Goal: Task Accomplishment & Management: Use online tool/utility

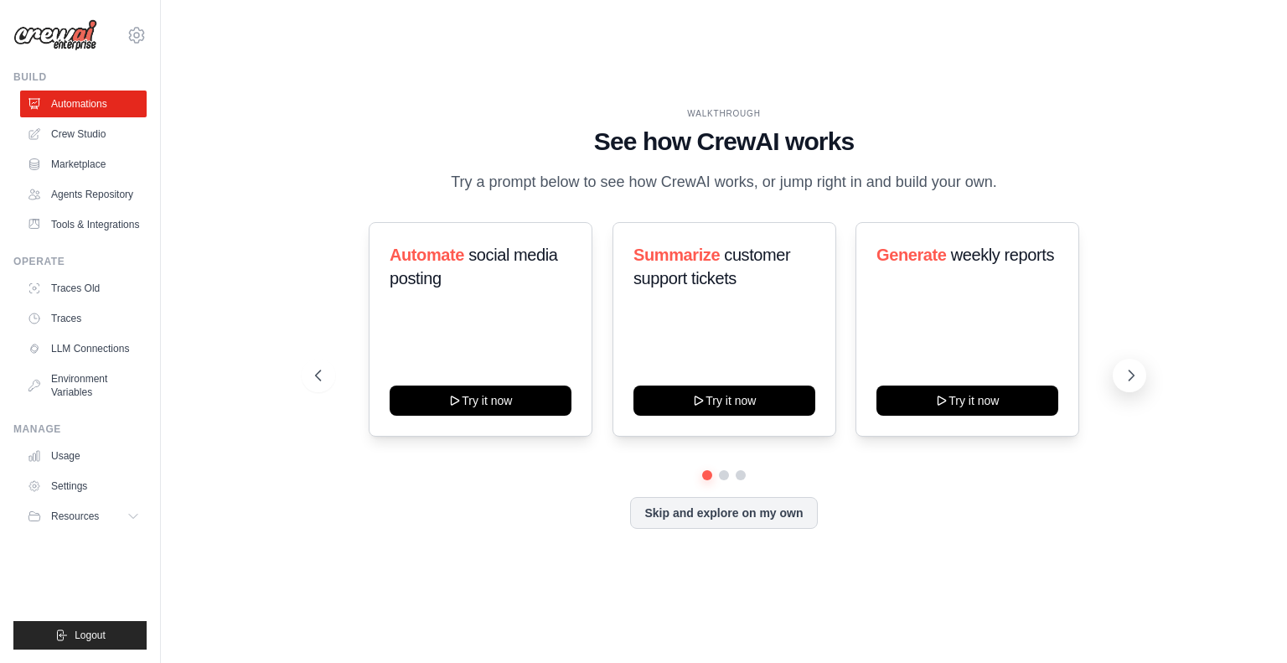
click at [1129, 381] on icon at bounding box center [1131, 375] width 17 height 17
click at [1129, 380] on icon at bounding box center [1131, 375] width 17 height 17
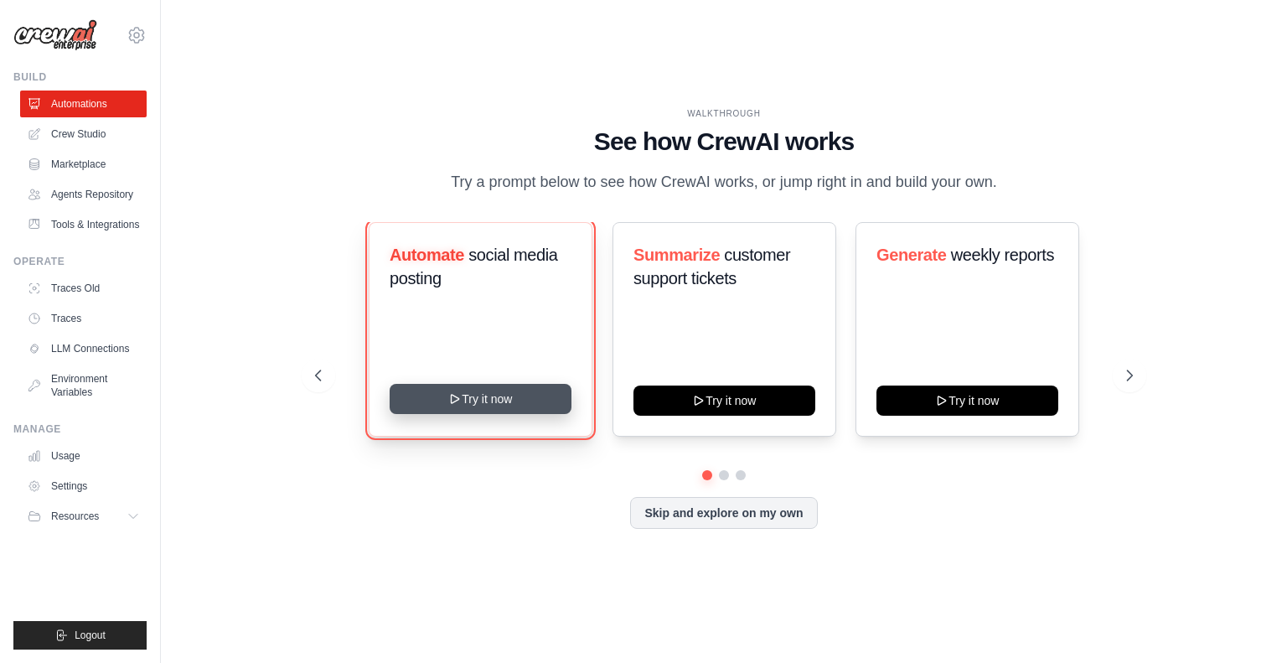
click at [484, 401] on button "Try it now" at bounding box center [481, 399] width 182 height 30
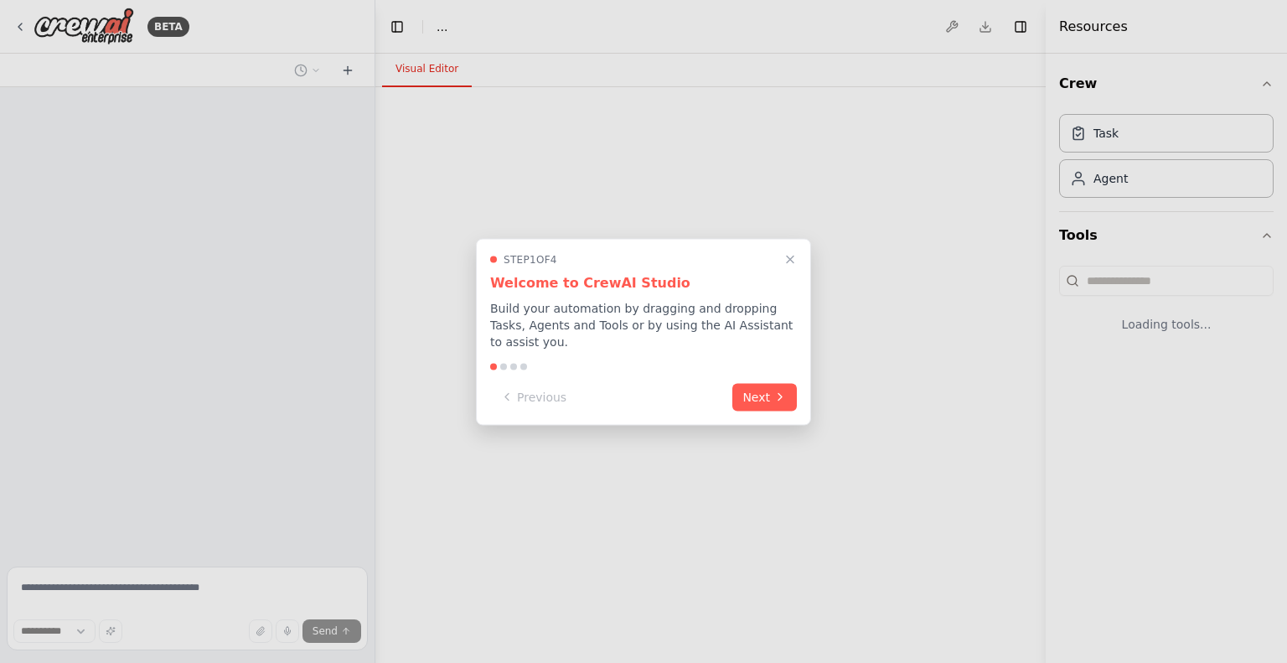
select select "****"
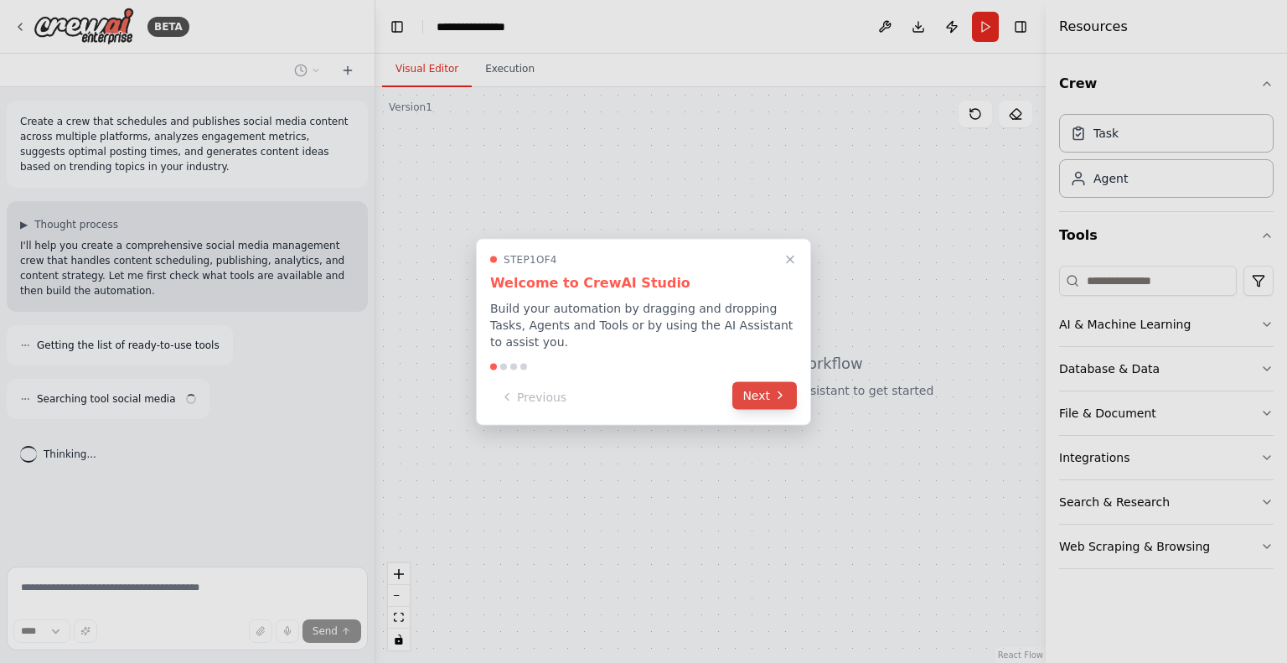
click at [762, 390] on button "Next" at bounding box center [764, 395] width 65 height 28
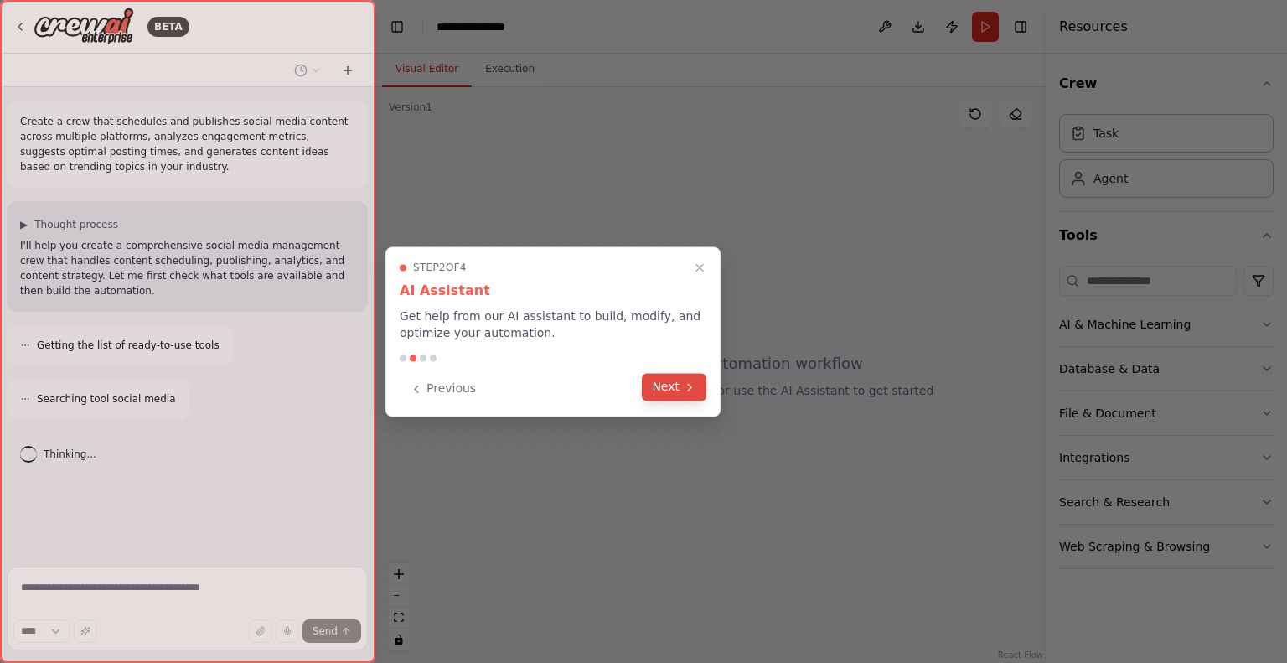
click at [679, 391] on button "Next" at bounding box center [674, 387] width 65 height 28
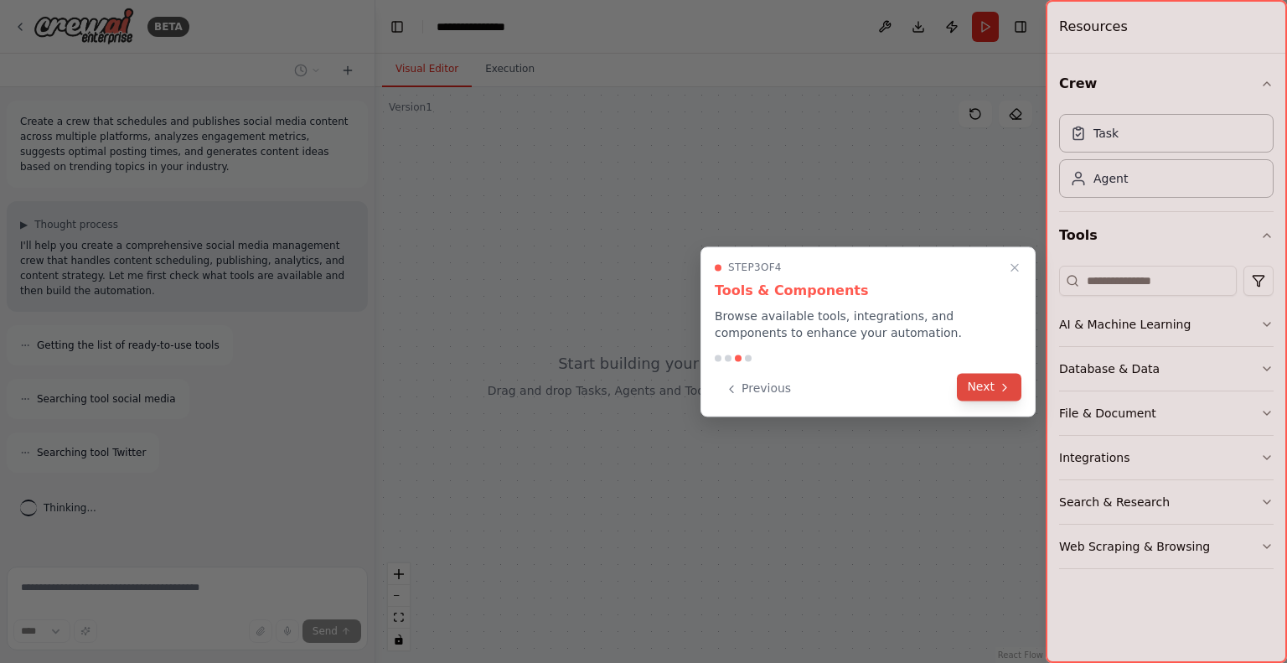
click at [985, 387] on button "Next" at bounding box center [989, 387] width 65 height 28
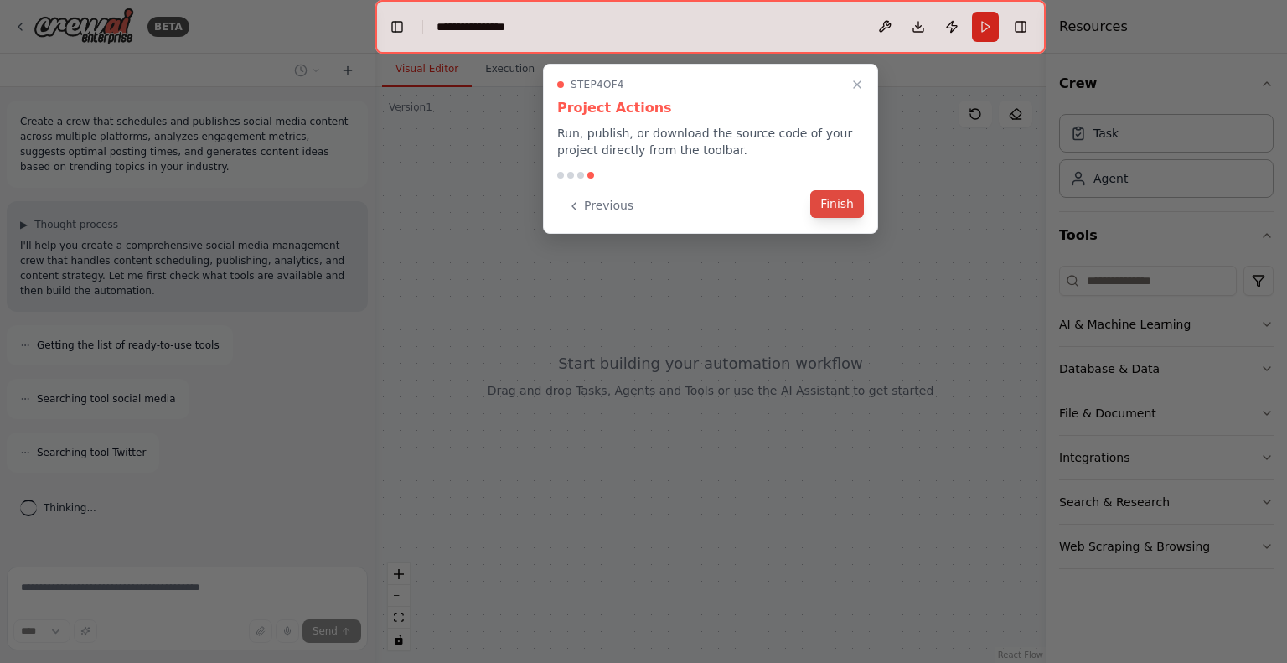
scroll to position [35, 0]
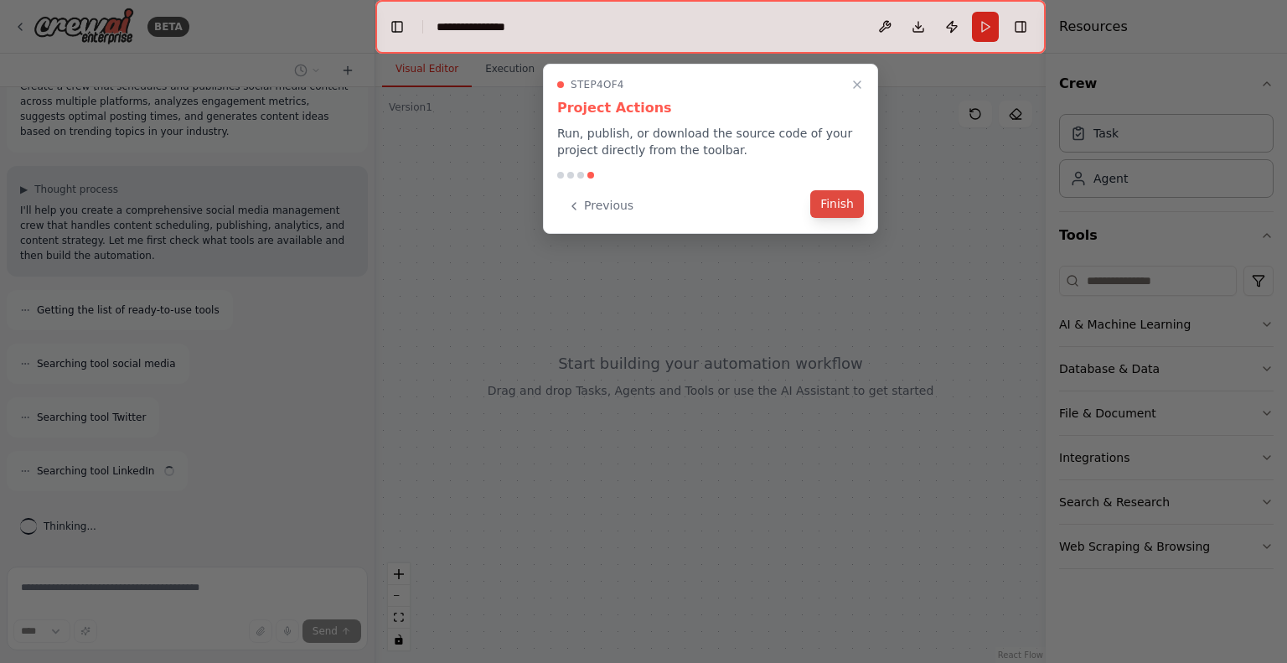
click at [838, 214] on button "Finish" at bounding box center [837, 204] width 54 height 28
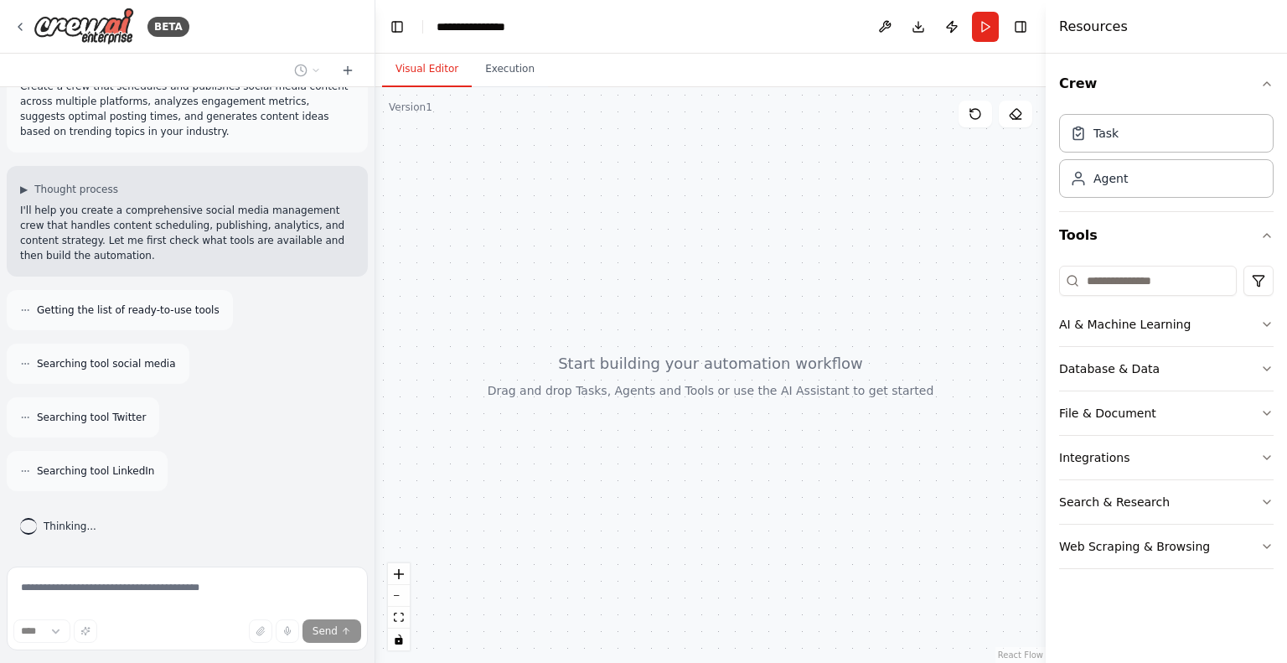
click at [638, 366] on div at bounding box center [710, 375] width 670 height 576
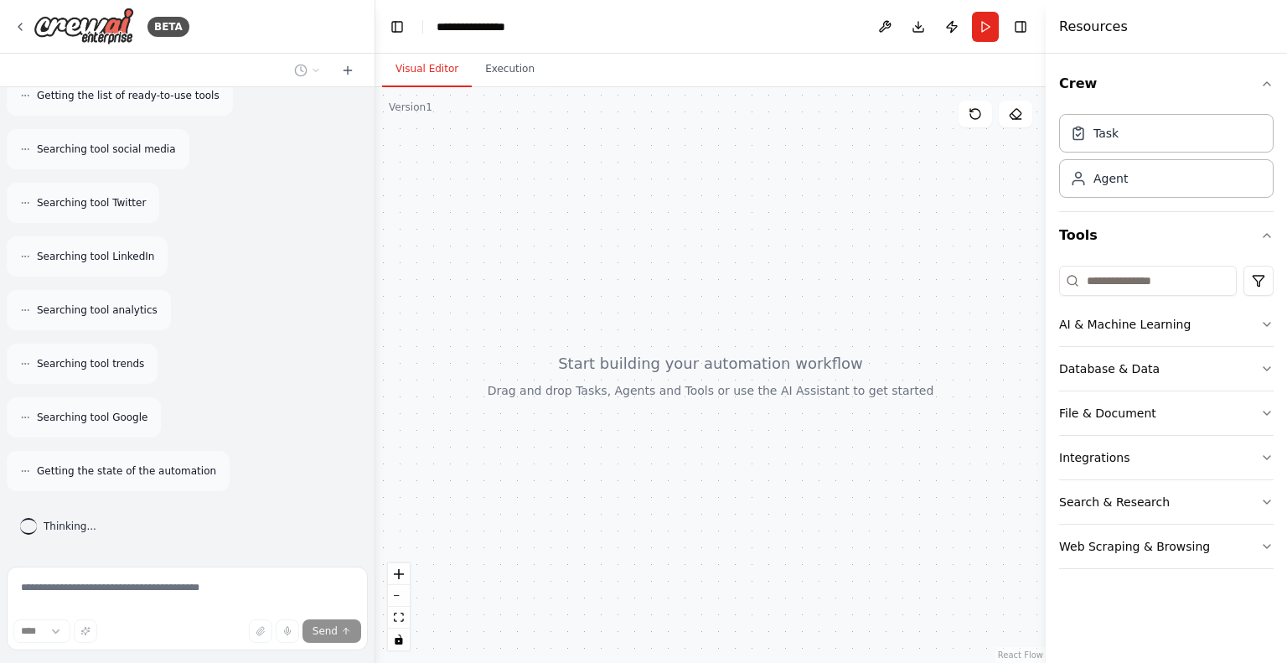
scroll to position [0, 0]
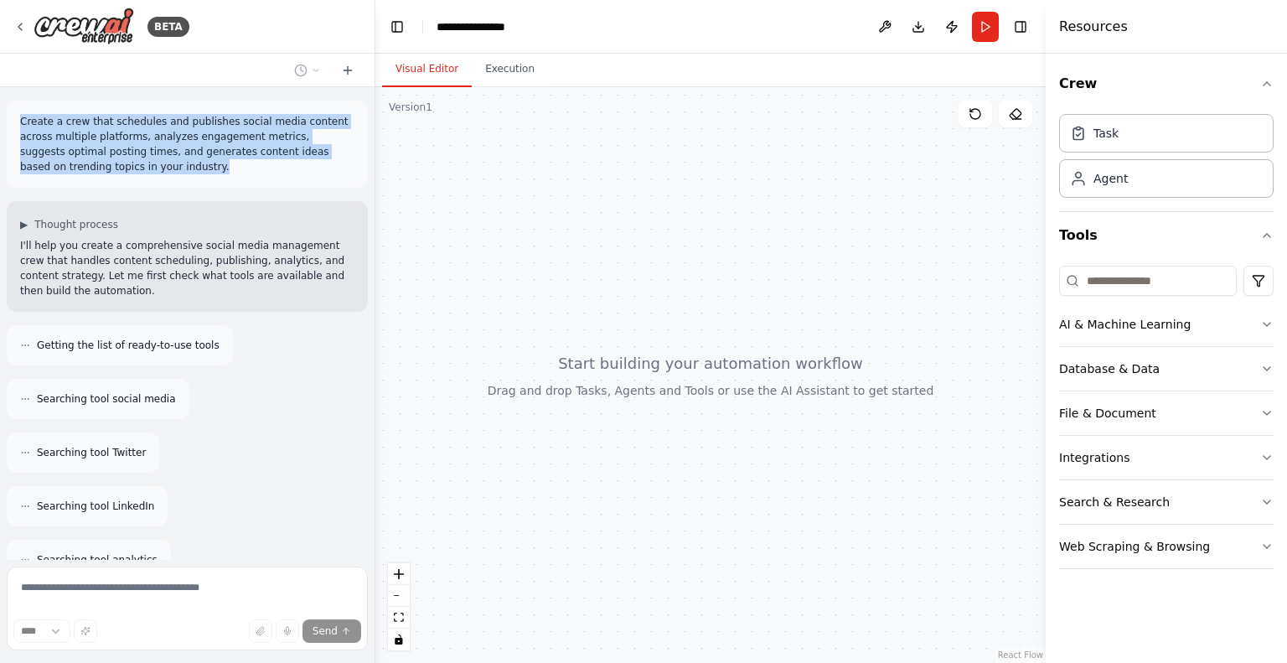
drag, startPoint x: 96, startPoint y: 168, endPoint x: 20, endPoint y: 122, distance: 87.9
click at [20, 122] on p "Create a crew that schedules and publishes social media content across multiple…" at bounding box center [187, 144] width 334 height 60
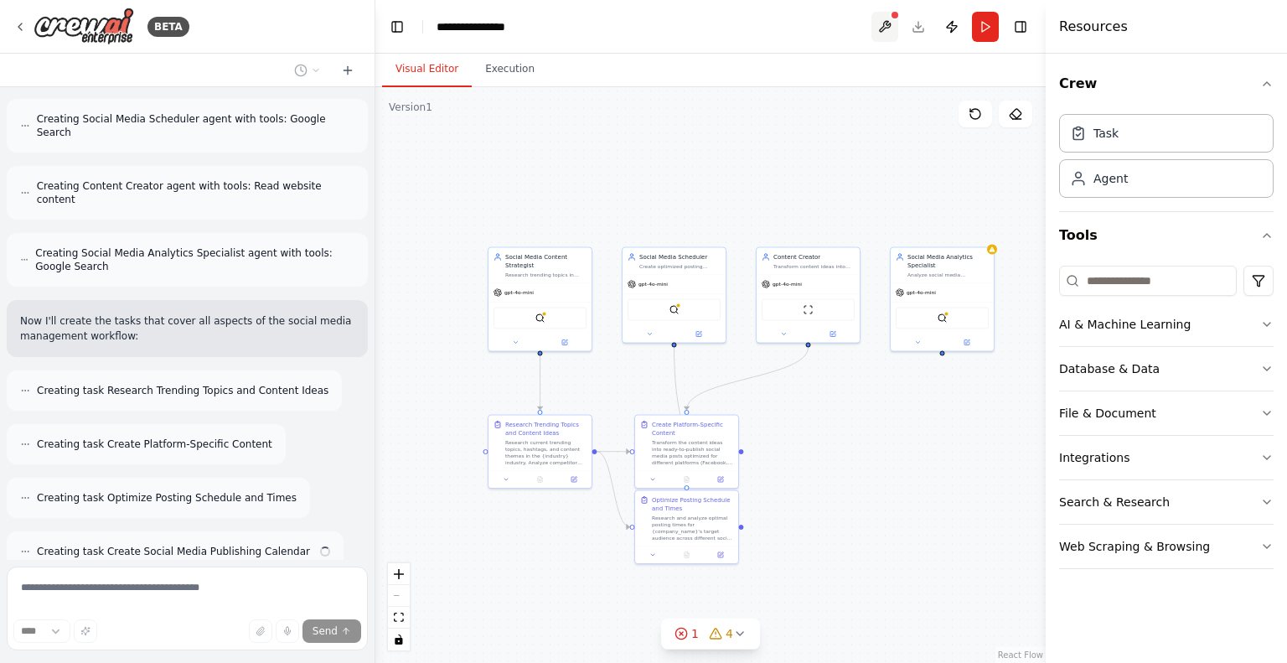
scroll to position [861, 0]
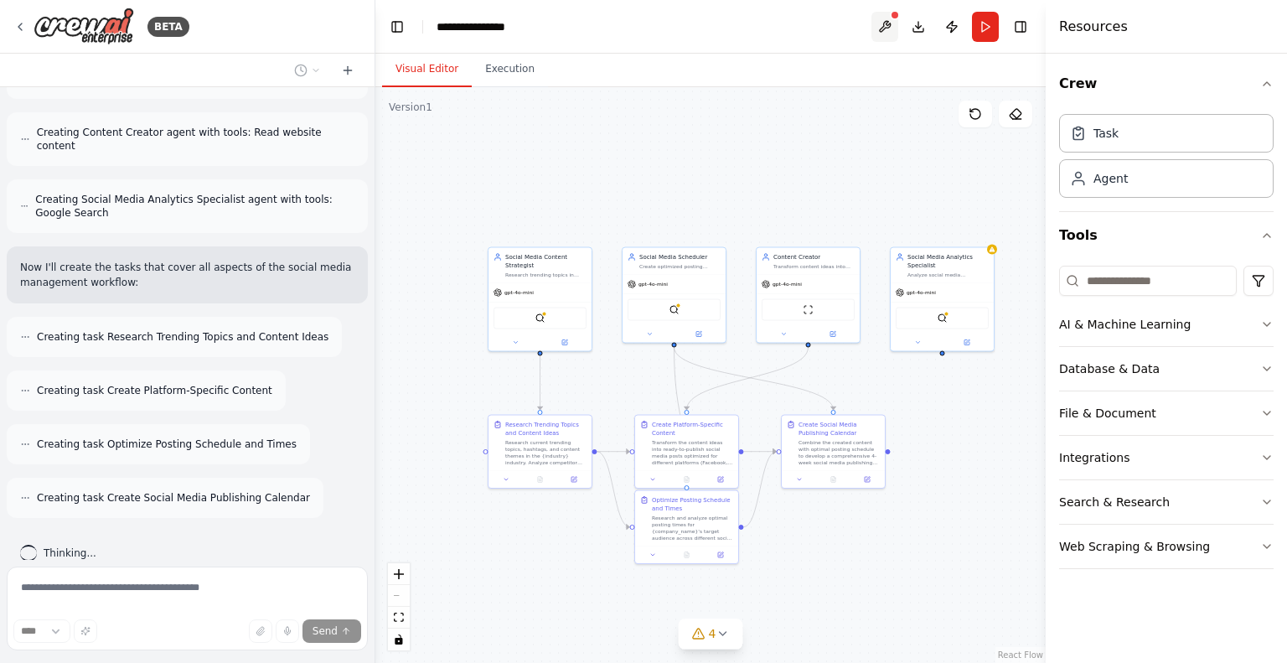
click at [879, 28] on button at bounding box center [884, 27] width 27 height 30
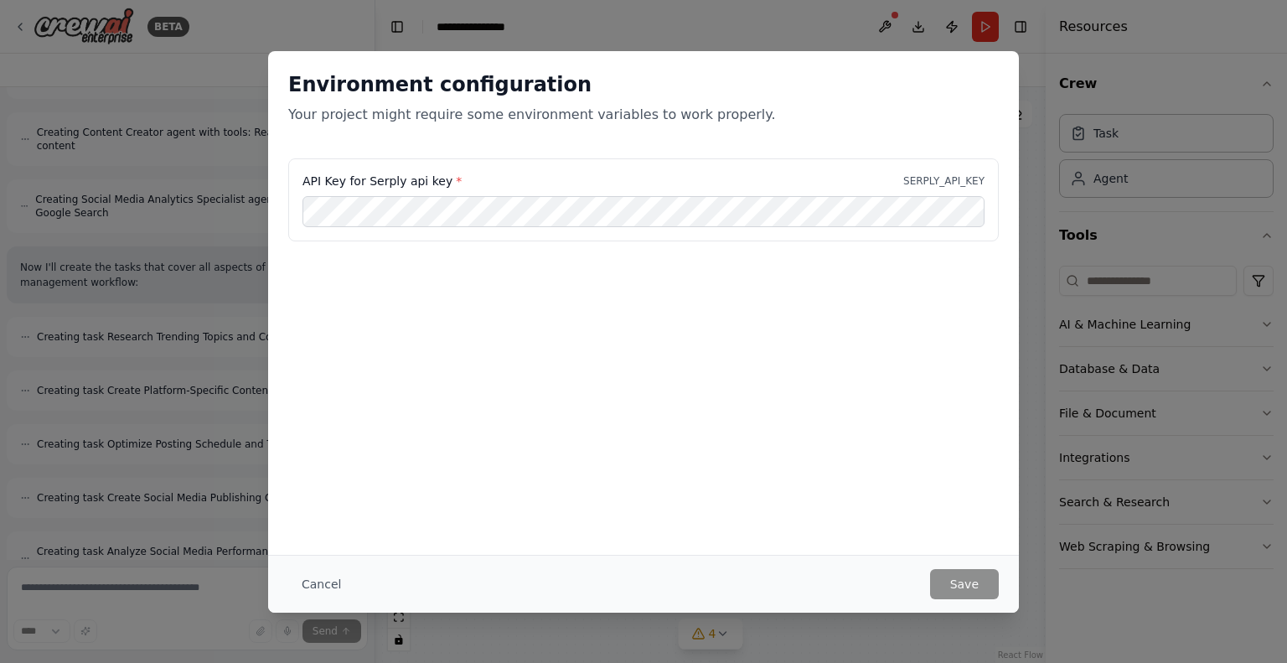
scroll to position [915, 0]
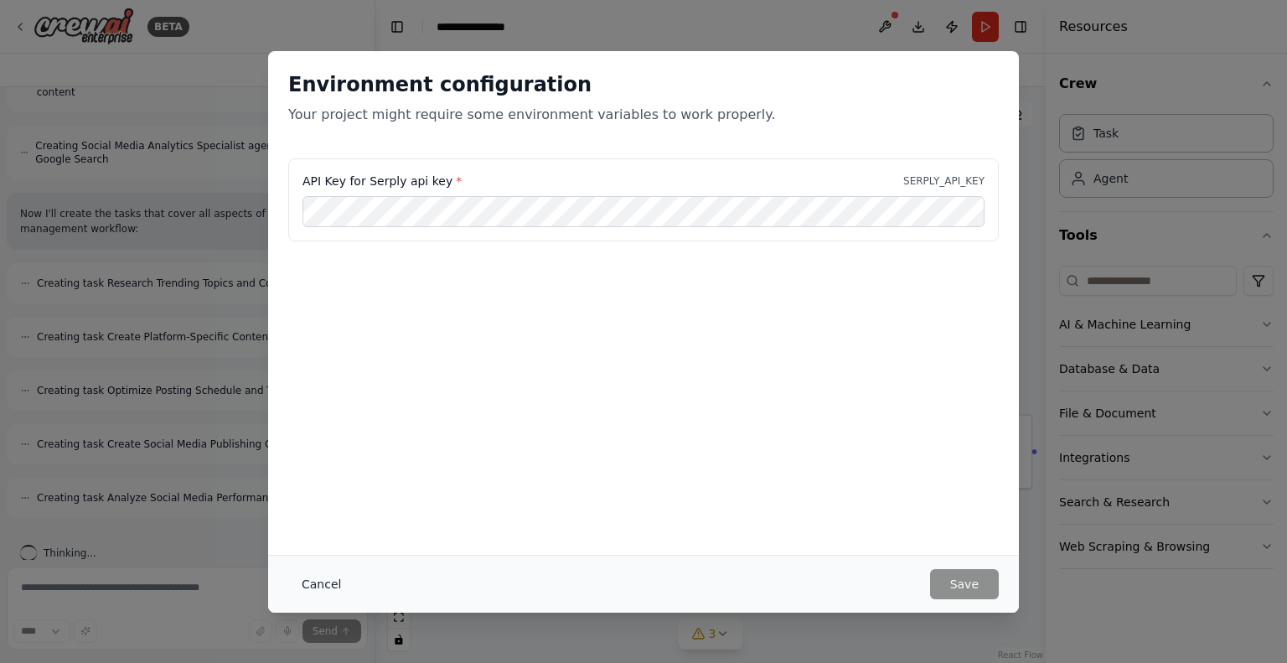
click at [317, 587] on button "Cancel" at bounding box center [321, 584] width 66 height 30
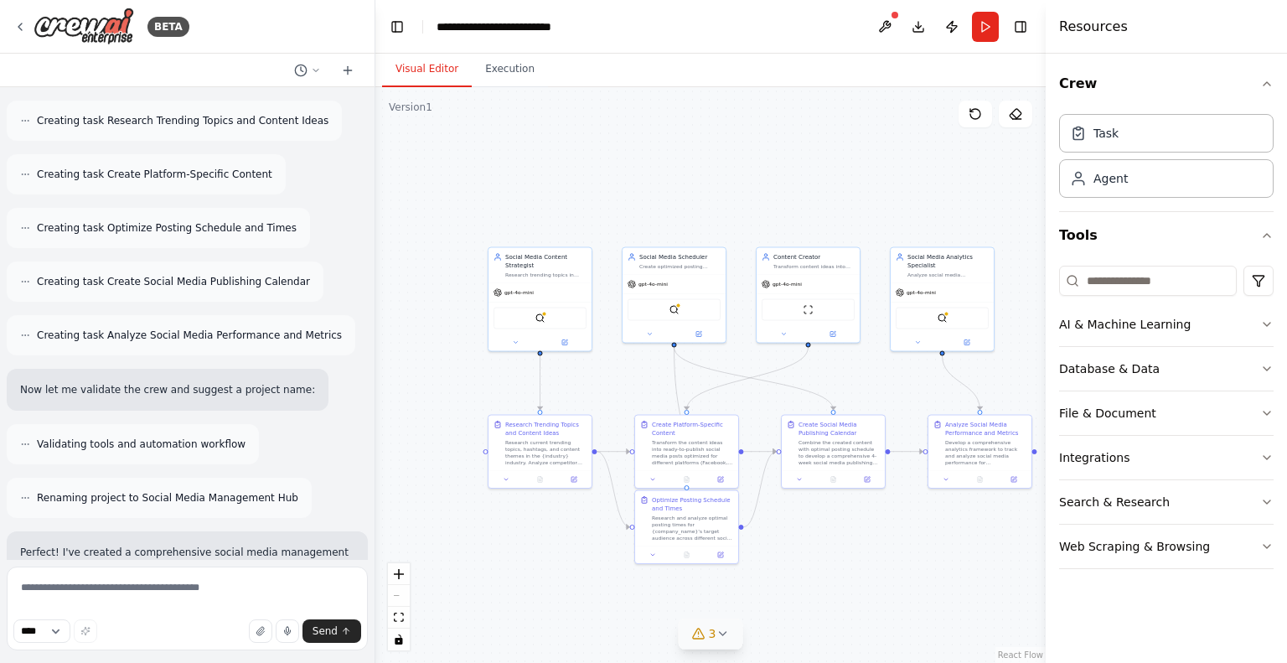
scroll to position [1770, 0]
